Goal: Task Accomplishment & Management: Use online tool/utility

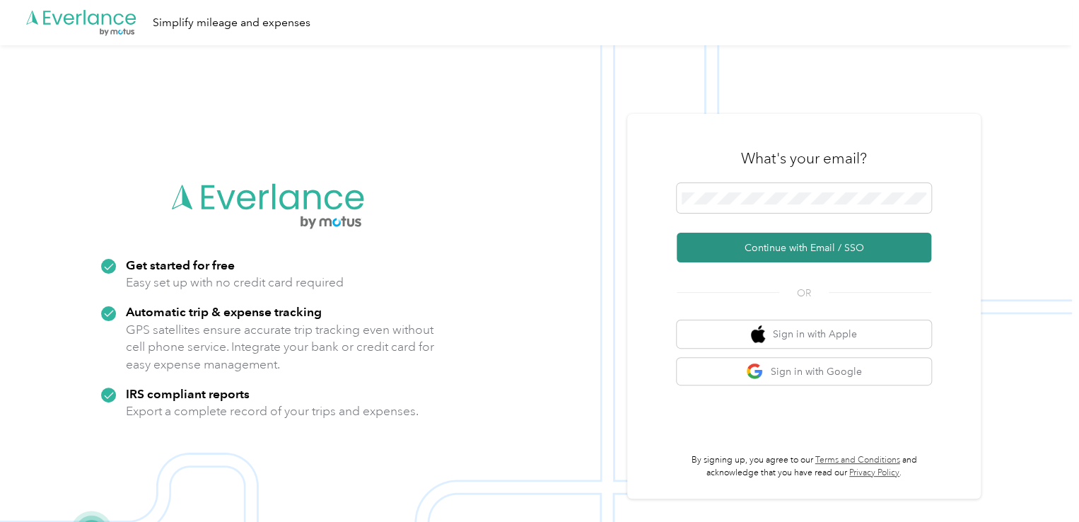
click at [811, 250] on button "Continue with Email / SSO" at bounding box center [804, 248] width 255 height 30
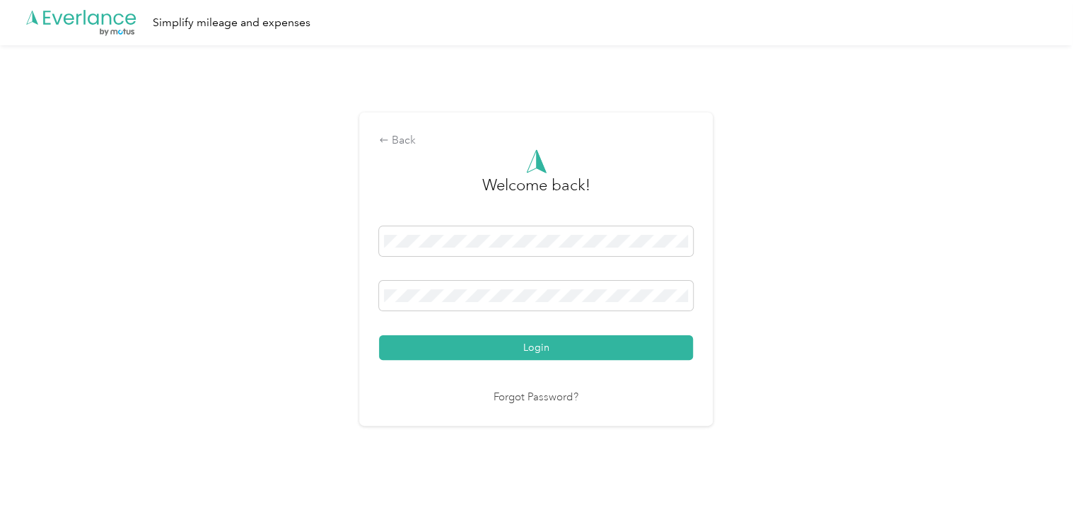
click at [379, 335] on button "Login" at bounding box center [536, 347] width 314 height 25
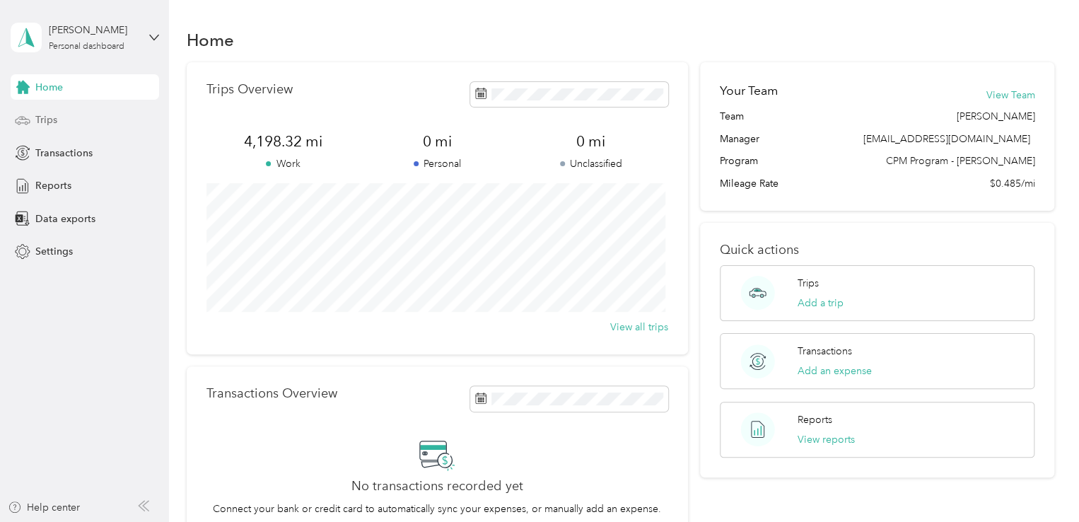
click at [59, 122] on div "Trips" at bounding box center [85, 119] width 148 height 25
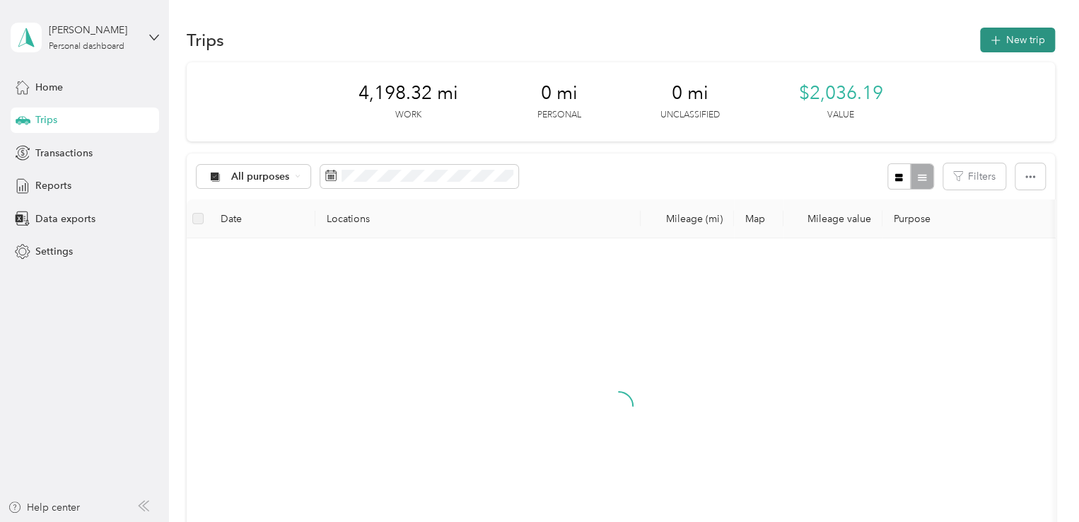
click at [1035, 44] on button "New trip" at bounding box center [1017, 40] width 75 height 25
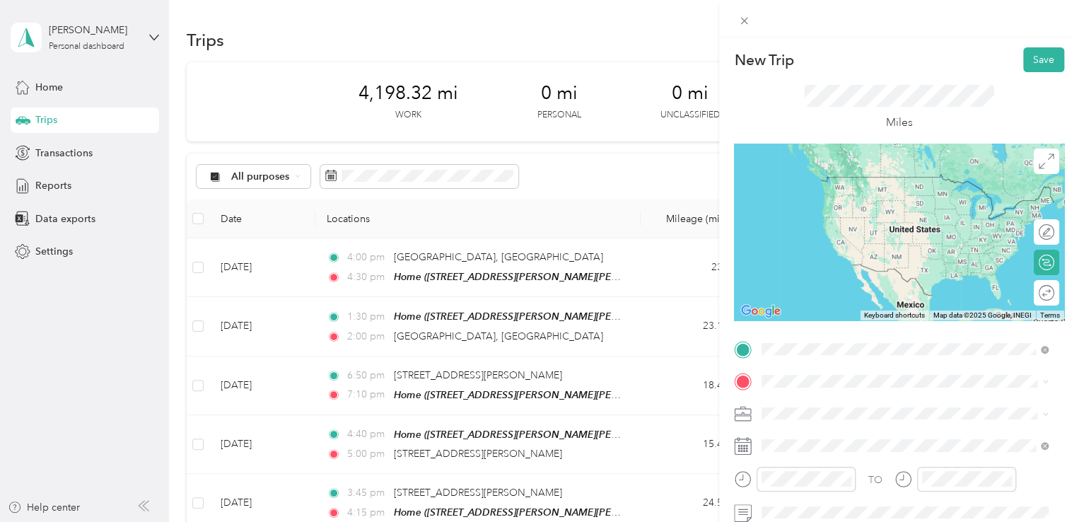
click at [839, 179] on span "[STREET_ADDRESS][US_STATE]" at bounding box center [858, 176] width 141 height 13
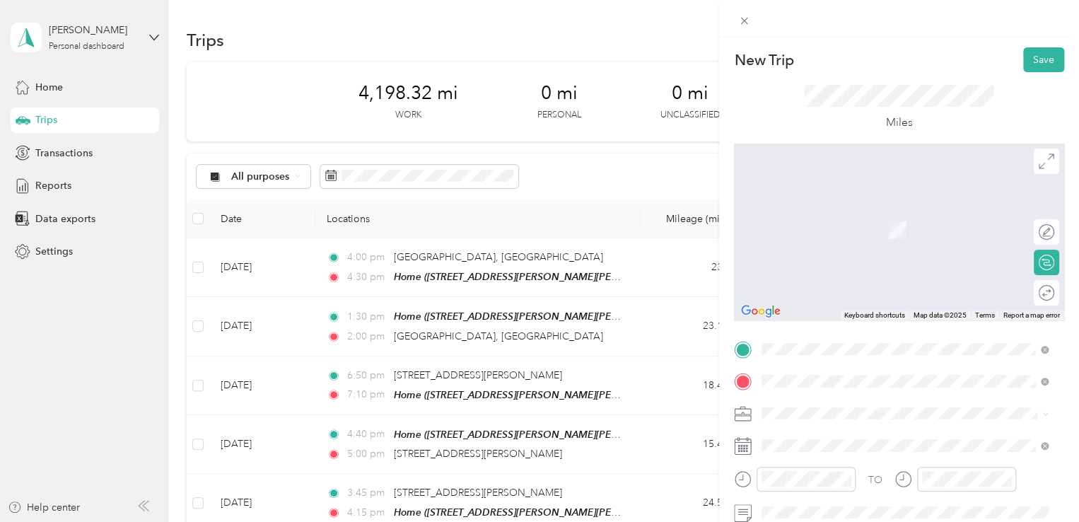
click at [866, 274] on span "[STREET_ADDRESS][US_STATE]" at bounding box center [858, 267] width 141 height 13
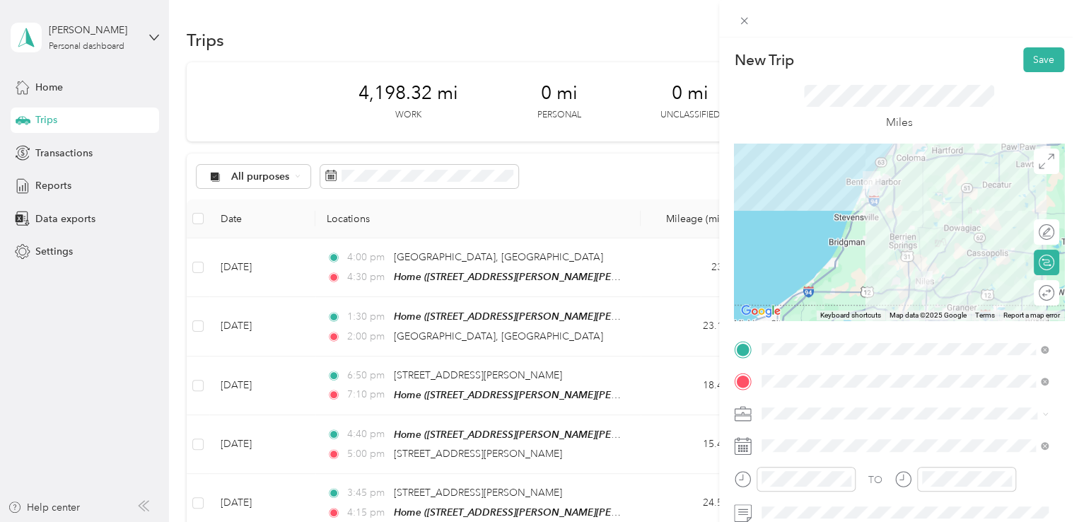
click at [816, 419] on span at bounding box center [911, 413] width 308 height 23
click at [878, 361] on span "[DEMOGRAPHIC_DATA] Charities - [GEOGRAPHIC_DATA][US_STATE]" at bounding box center [898, 370] width 262 height 27
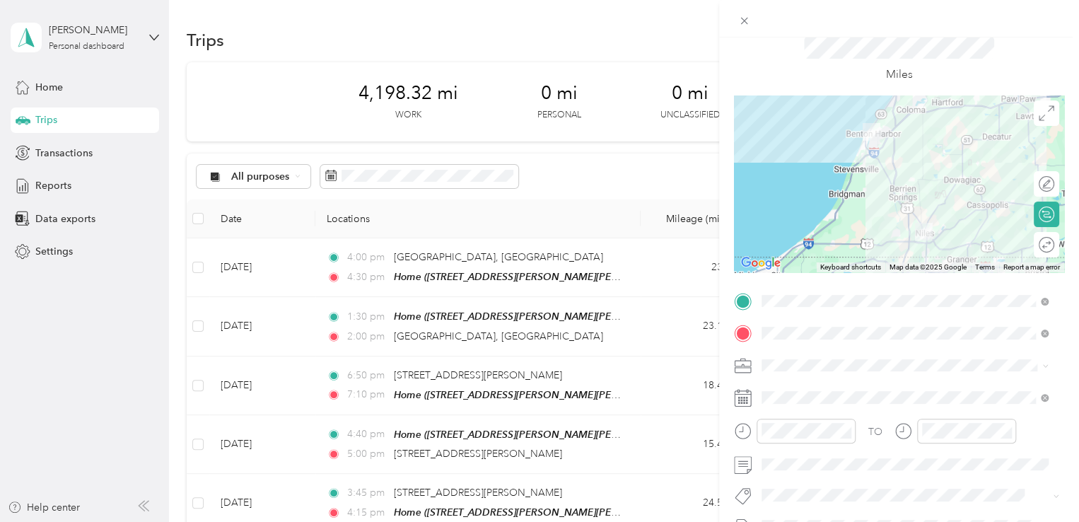
scroll to position [59, 0]
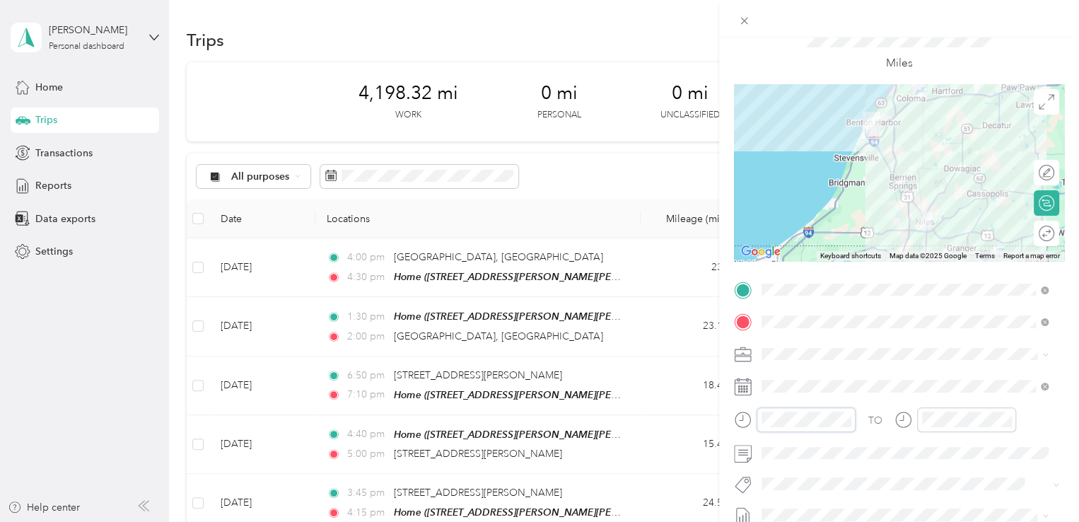
click at [698, 430] on div "New Trip Save This trip cannot be edited because it is either under review, app…" at bounding box center [539, 261] width 1079 height 522
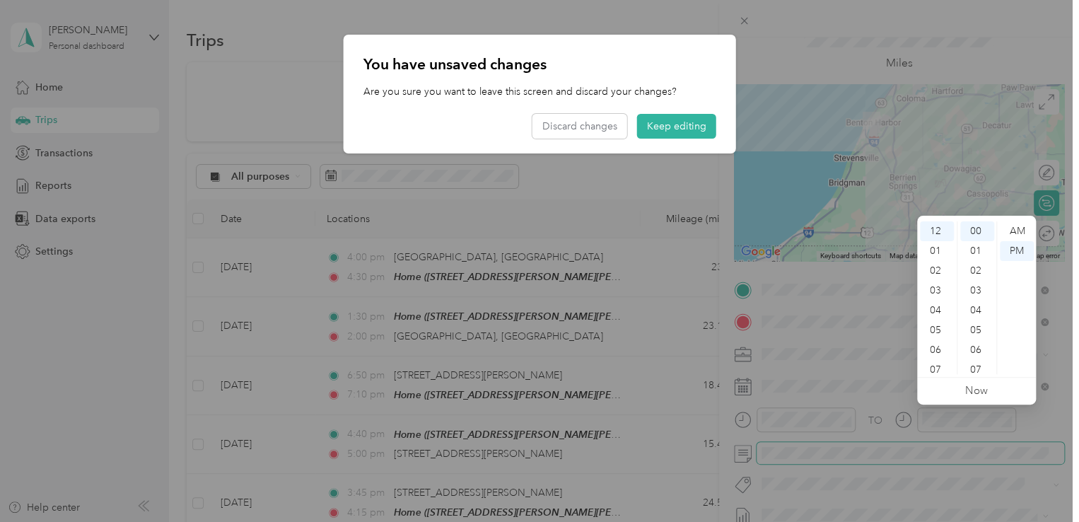
scroll to position [0, 0]
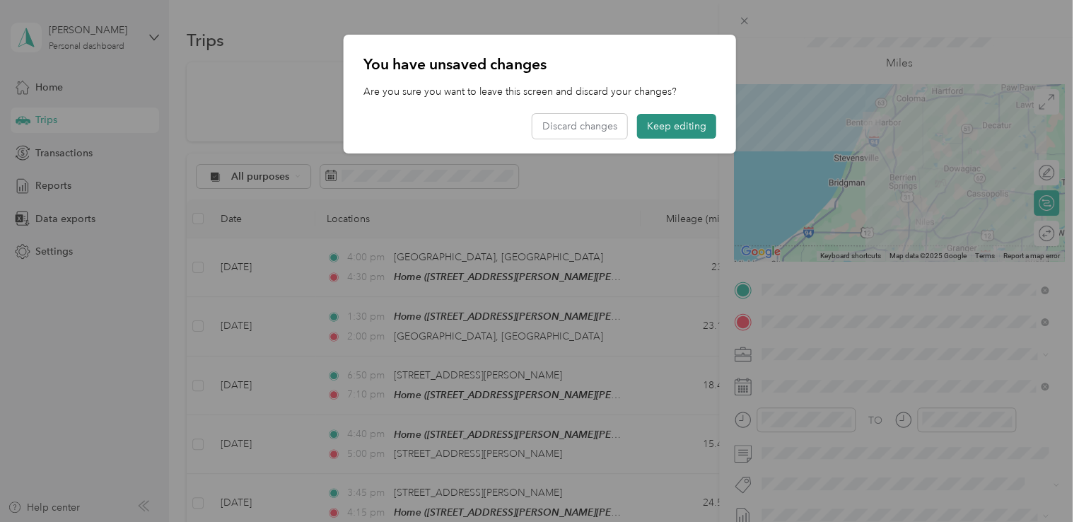
click at [686, 134] on button "Keep editing" at bounding box center [676, 126] width 79 height 25
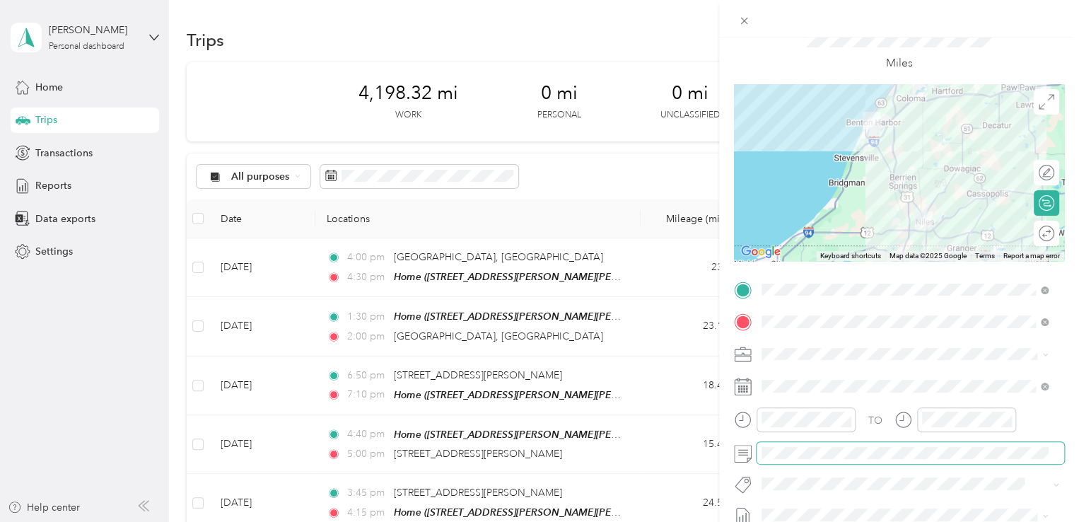
scroll to position [0, 18]
click at [1072, 449] on html "[PERSON_NAME] Personal dashboard Home Trips Transactions Reports Data exports S…" at bounding box center [536, 261] width 1072 height 522
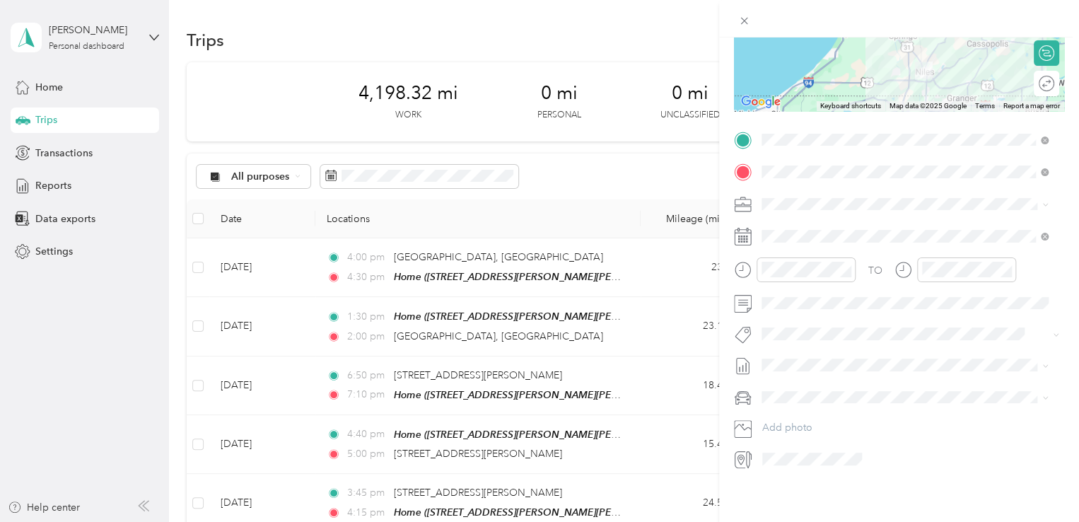
scroll to position [0, 0]
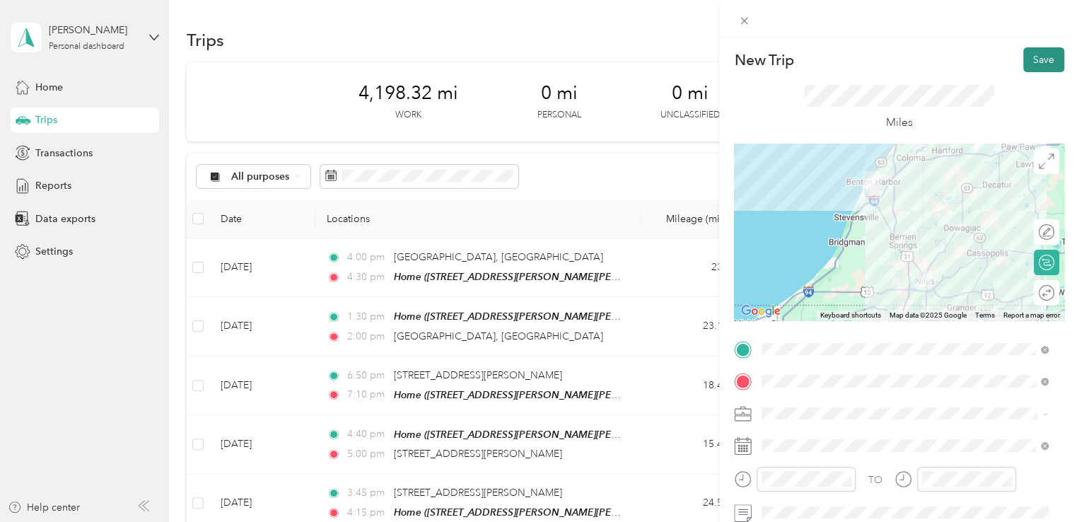
click at [1039, 63] on button "Save" at bounding box center [1043, 59] width 41 height 25
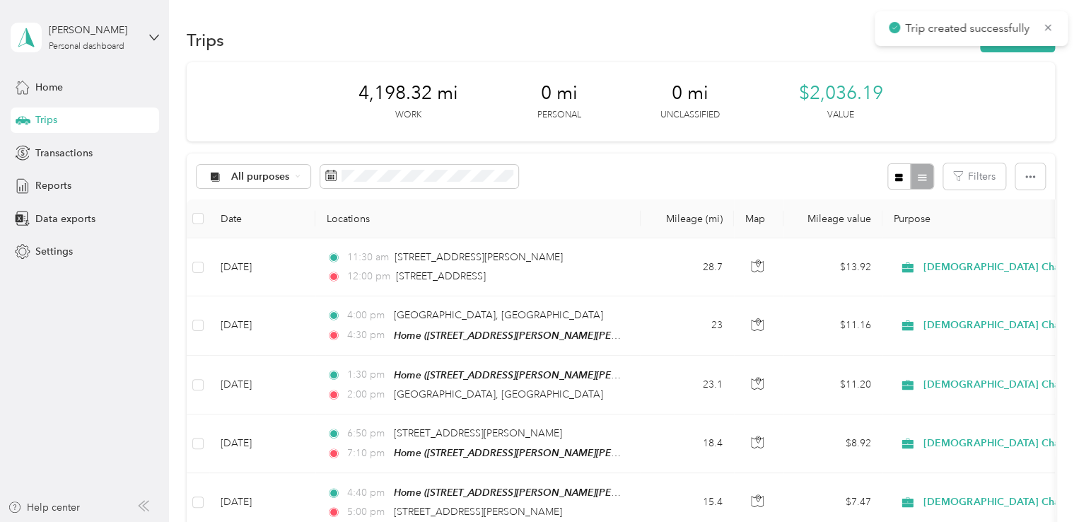
click at [1055, 23] on div "Trip created successfully" at bounding box center [971, 28] width 193 height 35
click at [1047, 26] on icon at bounding box center [1048, 27] width 6 height 6
click at [1023, 40] on button "New trip" at bounding box center [1017, 40] width 75 height 25
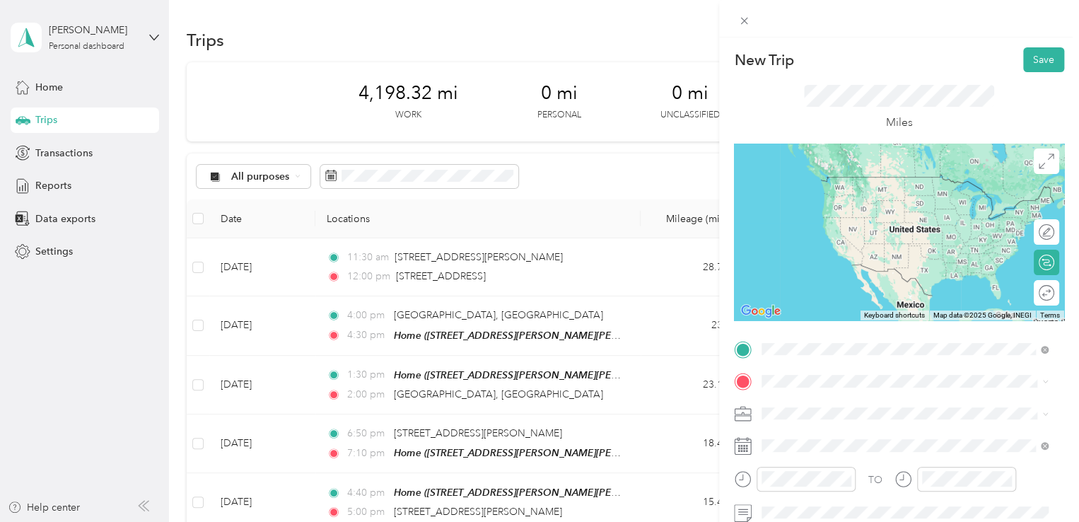
click at [896, 183] on span "[STREET_ADDRESS][US_STATE]" at bounding box center [858, 176] width 141 height 13
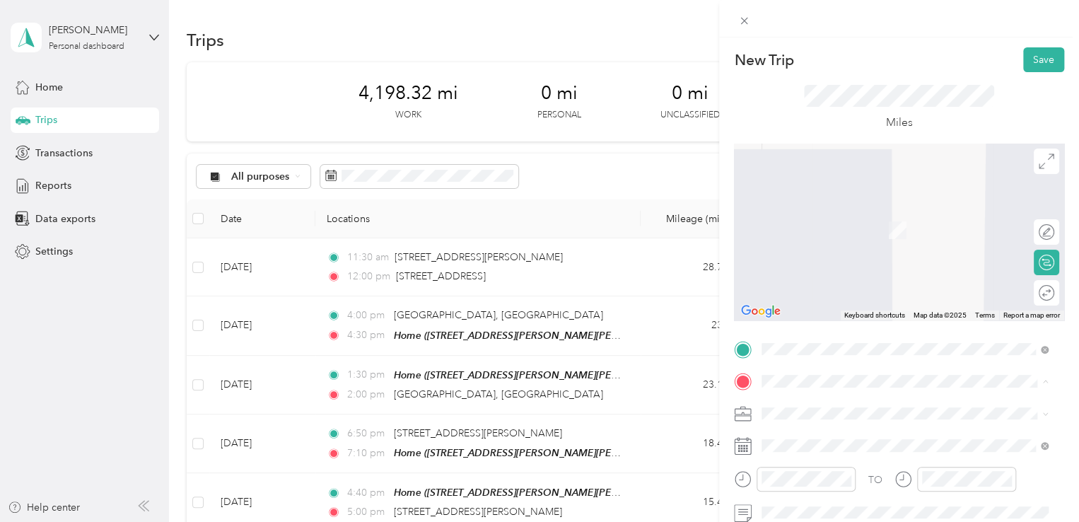
click at [820, 214] on div "Home" at bounding box center [911, 214] width 247 height 13
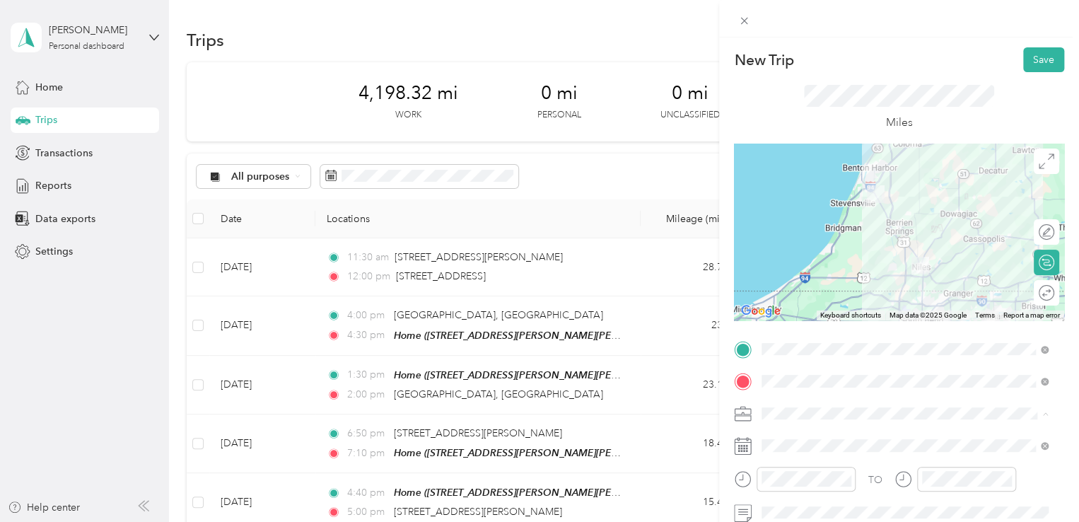
click at [827, 365] on span "[DEMOGRAPHIC_DATA] Charities - [GEOGRAPHIC_DATA][US_STATE]" at bounding box center [898, 371] width 262 height 27
drag, startPoint x: 804, startPoint y: 467, endPoint x: 990, endPoint y: 43, distance: 463.2
click at [990, 43] on div "New Trip Save This trip cannot be edited because it is either under review, app…" at bounding box center [899, 298] width 360 height 522
click at [1039, 56] on button "Save" at bounding box center [1043, 59] width 41 height 25
